Goal: Task Accomplishment & Management: Use online tool/utility

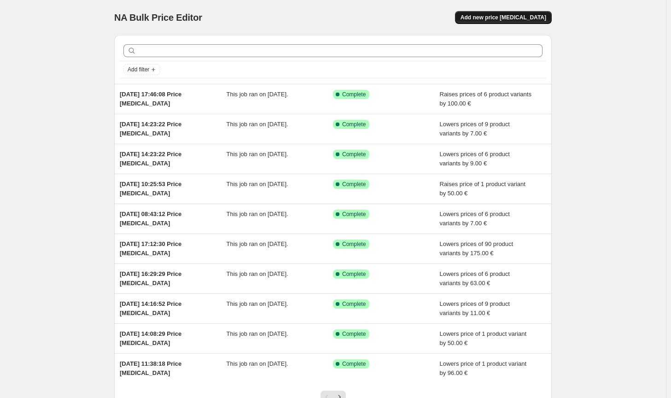
click at [521, 17] on span "Add new price [MEDICAL_DATA]" at bounding box center [504, 17] width 86 height 7
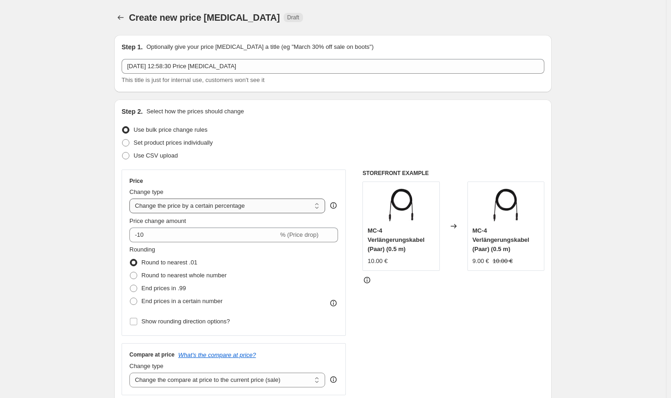
click at [228, 211] on select "Change the price to a certain amount Change the price by a certain amount Chang…" at bounding box center [227, 206] width 196 height 15
select select "by"
click at [131, 199] on select "Change the price to a certain amount Change the price by a certain amount Chang…" at bounding box center [227, 206] width 196 height 15
type input "-10.00"
click at [203, 278] on span "Round to nearest whole number" at bounding box center [183, 275] width 85 height 7
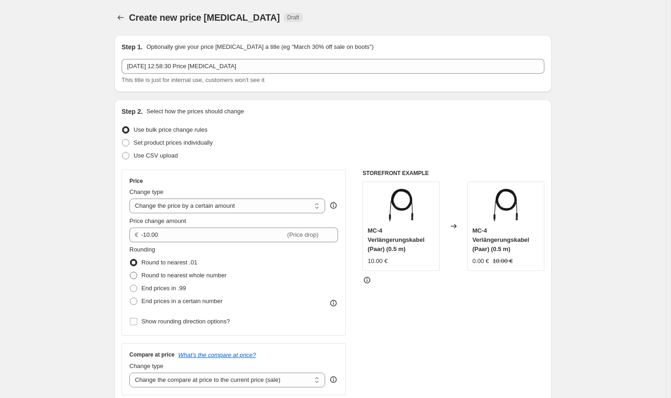
click at [130, 272] on input "Round to nearest whole number" at bounding box center [130, 272] width 0 height 0
radio input "true"
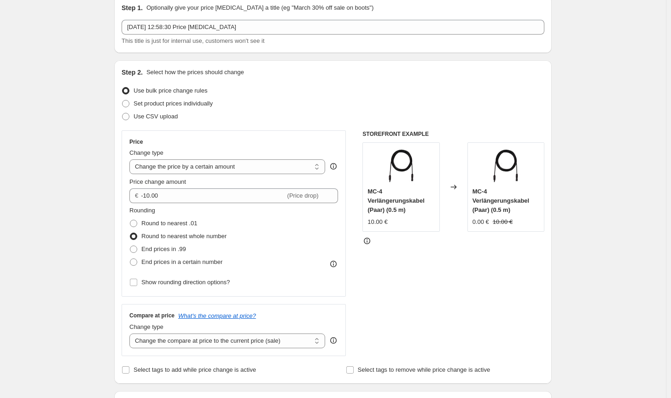
scroll to position [46, 0]
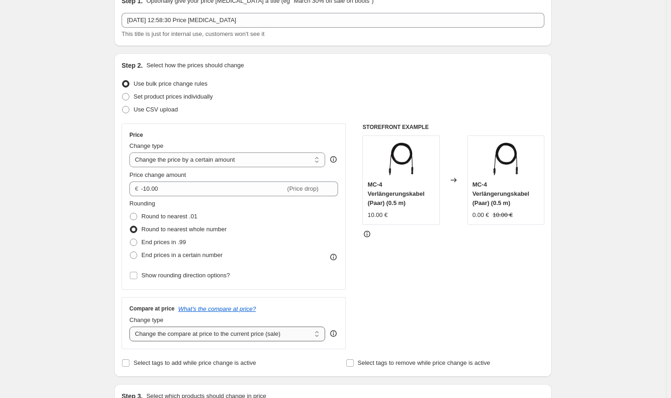
click at [262, 339] on select "Change the compare at price to the current price (sale) Change the compare at p…" at bounding box center [227, 334] width 196 height 15
select select "no_change"
click at [131, 327] on select "Change the compare at price to the current price (sale) Change the compare at p…" at bounding box center [227, 334] width 196 height 15
click at [514, 296] on div "STOREFRONT EXAMPLE MC-4 Verlängerungskabel (Paar) (0.5 m) 10.00 € Changed to MC…" at bounding box center [454, 236] width 182 height 226
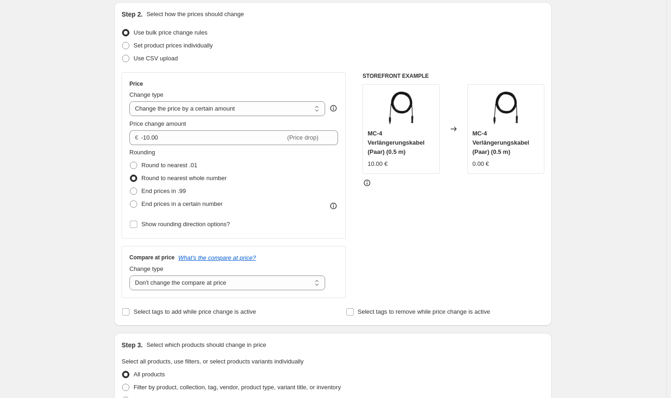
scroll to position [138, 0]
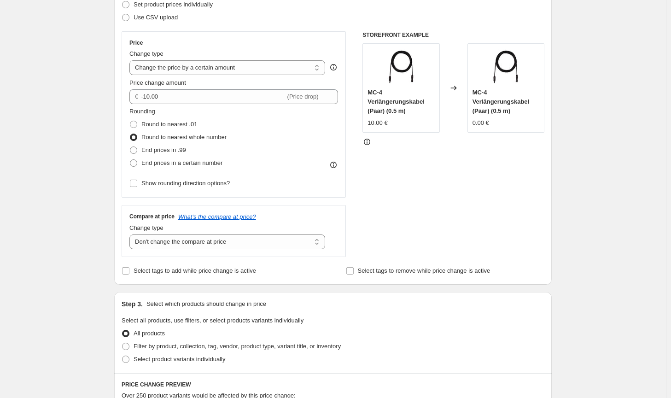
click at [293, 328] on div "All products" at bounding box center [333, 333] width 423 height 13
click at [295, 343] on span "Filter by product, collection, tag, vendor, product type, variant title, or inv…" at bounding box center [237, 346] width 207 height 7
click at [123, 343] on input "Filter by product, collection, tag, vendor, product type, variant title, or inv…" at bounding box center [122, 343] width 0 height 0
radio input "true"
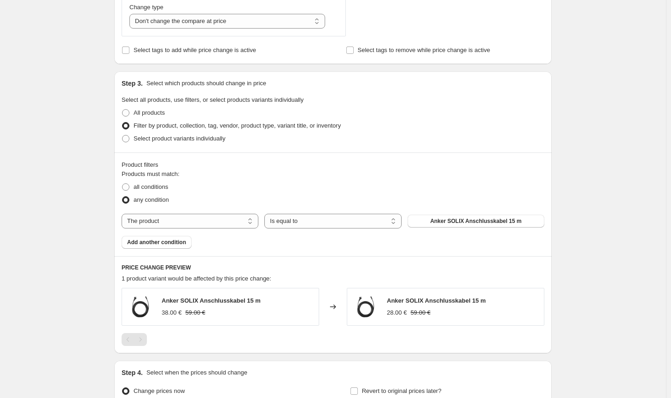
scroll to position [369, 0]
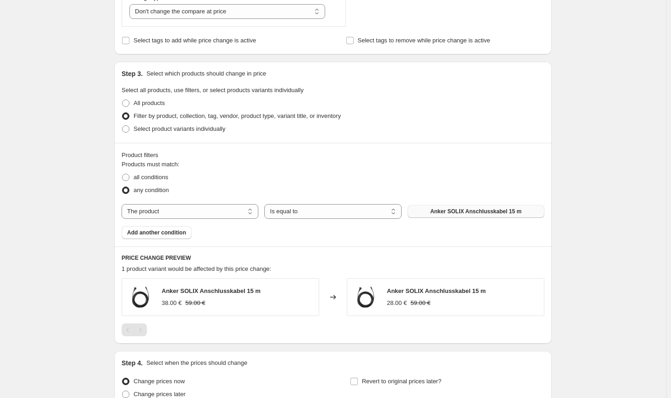
click at [492, 210] on span "Anker SOLIX Anschlusskabel 15 m" at bounding box center [475, 211] width 91 height 7
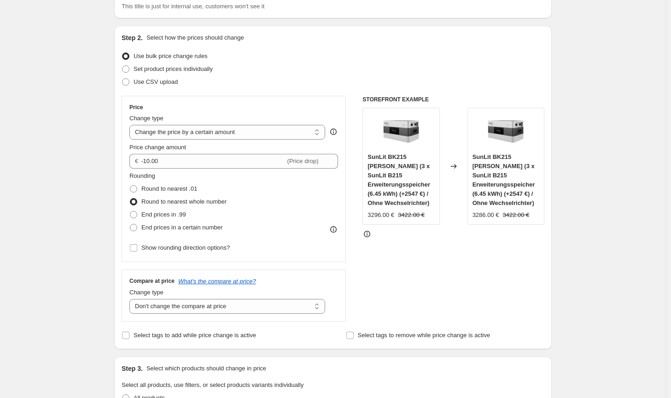
scroll to position [46, 0]
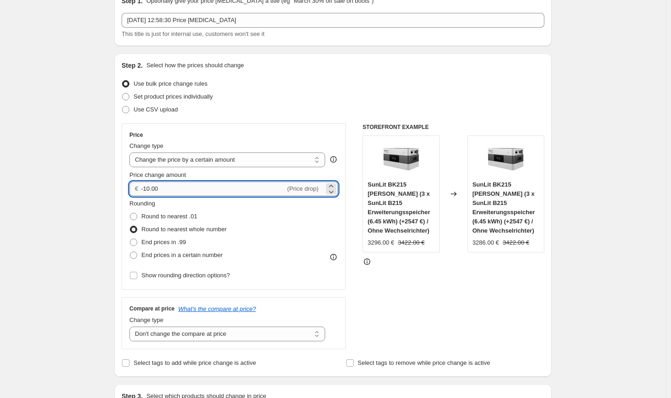
click at [148, 187] on input "-10.00" at bounding box center [213, 189] width 144 height 15
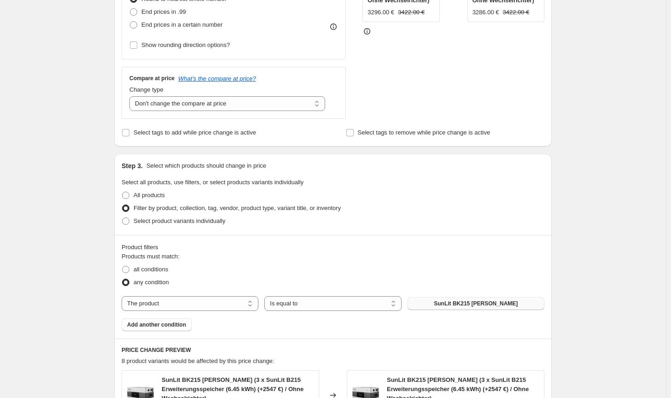
click at [465, 299] on button "SunLit BK215 [PERSON_NAME]" at bounding box center [476, 303] width 137 height 13
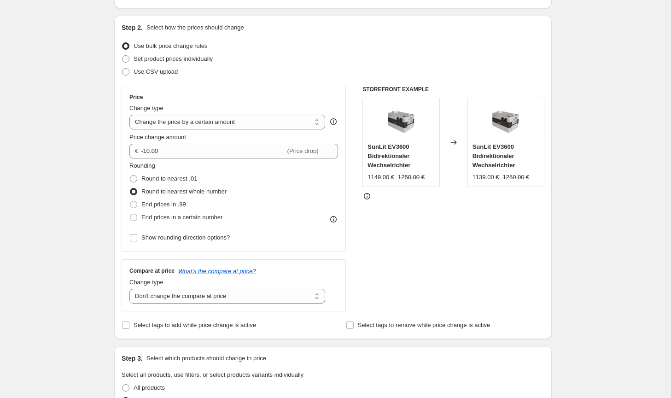
scroll to position [0, 0]
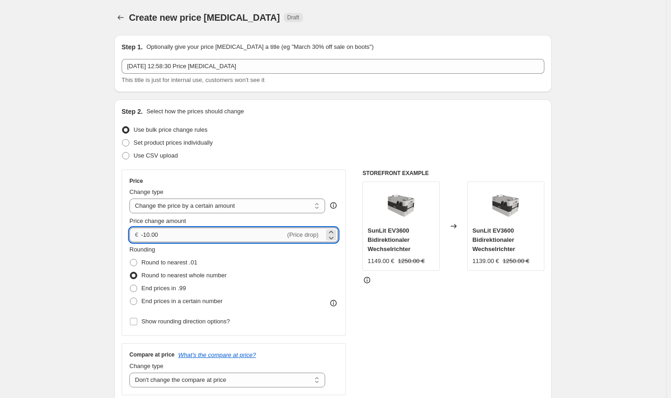
drag, startPoint x: 170, startPoint y: 235, endPoint x: 146, endPoint y: 230, distance: 25.4
click at [146, 230] on input "-10.00" at bounding box center [213, 235] width 144 height 15
type input "-150.00"
click at [499, 362] on div "STOREFRONT EXAMPLE SunLit EV3600 Bidirektionaler Wechselrichter 1149.00 € 1250.…" at bounding box center [454, 283] width 182 height 226
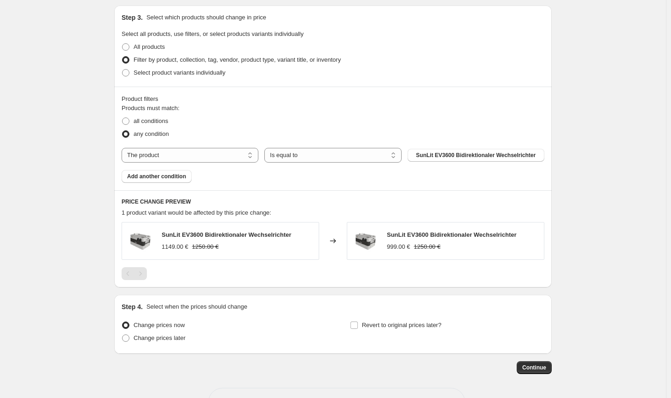
scroll to position [457, 0]
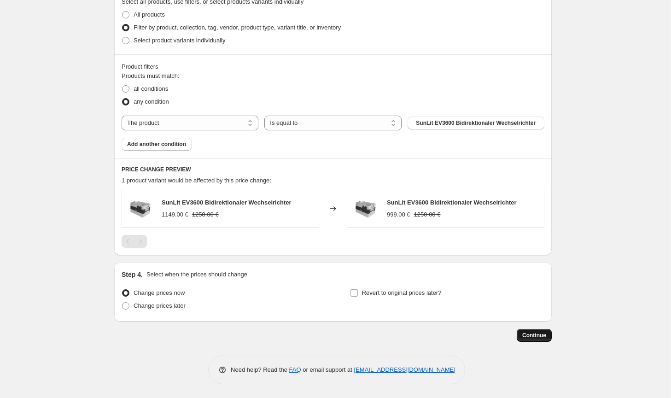
click at [544, 340] on button "Continue" at bounding box center [534, 335] width 35 height 13
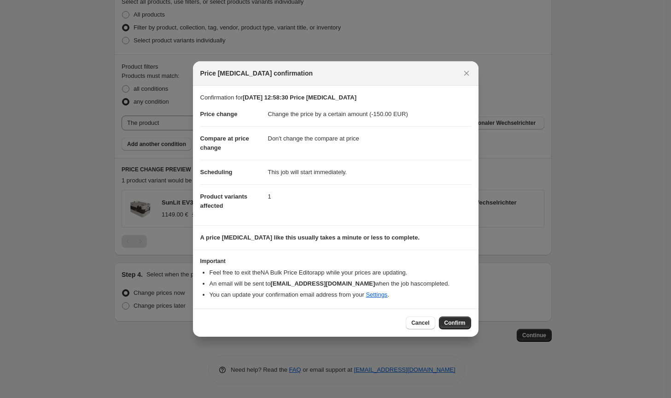
click at [457, 321] on span "Confirm" at bounding box center [455, 322] width 21 height 7
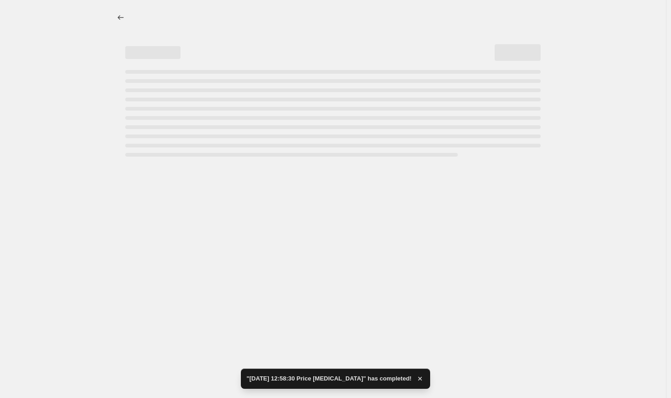
select select "by"
select select "no_change"
